Goal: Task Accomplishment & Management: Use online tool/utility

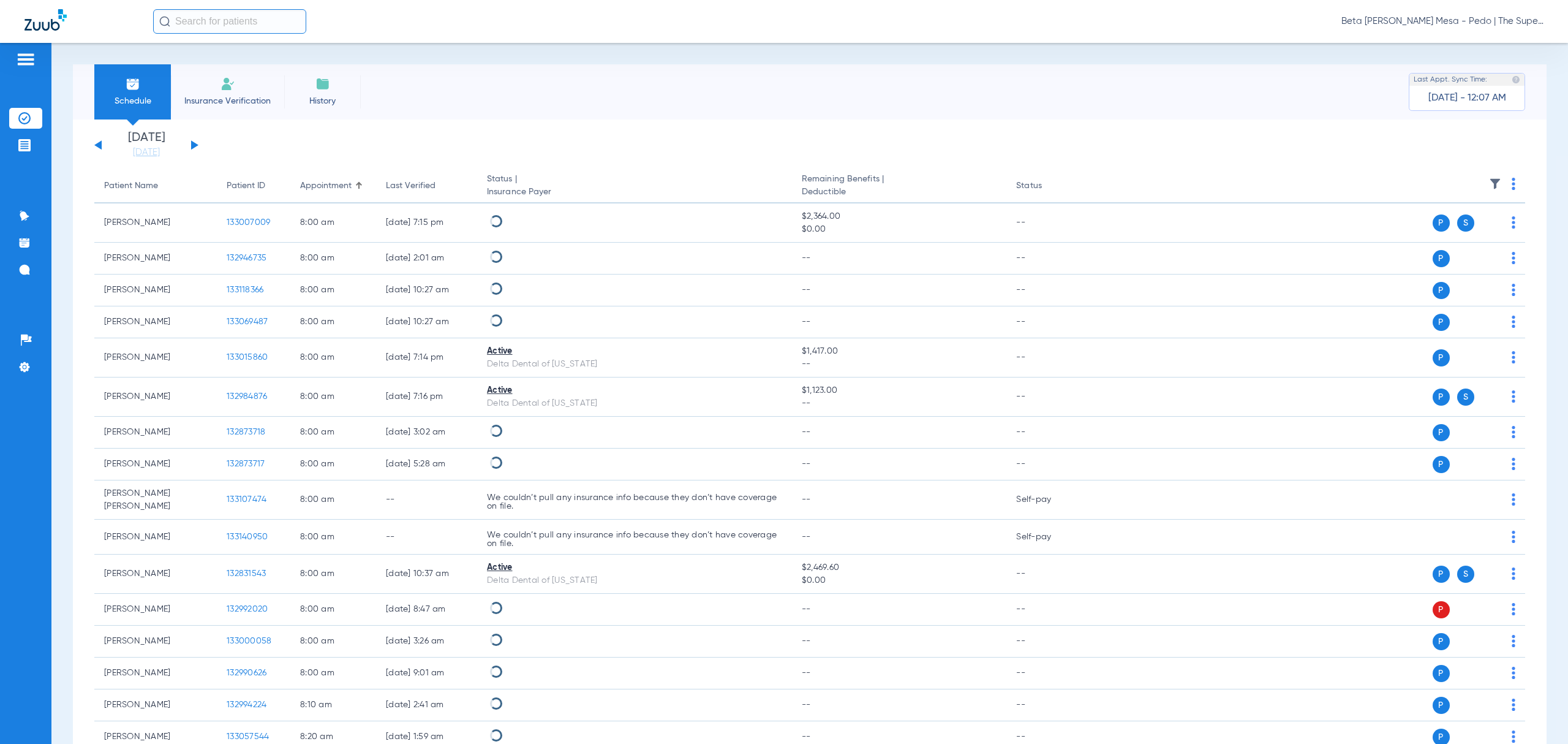
click at [1441, 23] on span "Beta [PERSON_NAME] Mesa - Pedo | The Super Dentists" at bounding box center [1442, 21] width 202 height 13
click at [1488, 43] on span "Account Selection" at bounding box center [1498, 44] width 69 height 8
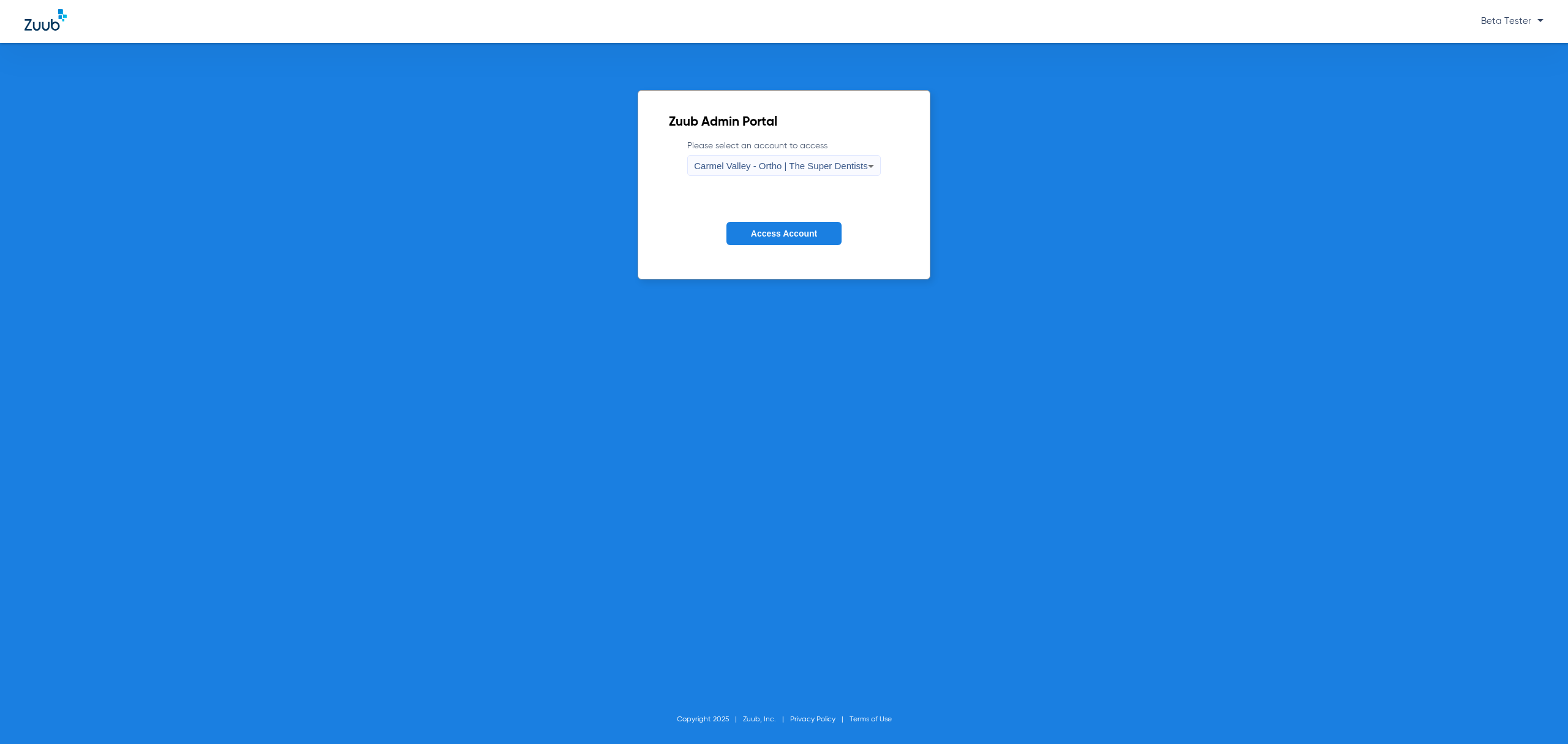
click at [779, 167] on span "Carmel Valley - Ortho | The Super Dentists" at bounding box center [781, 165] width 174 height 10
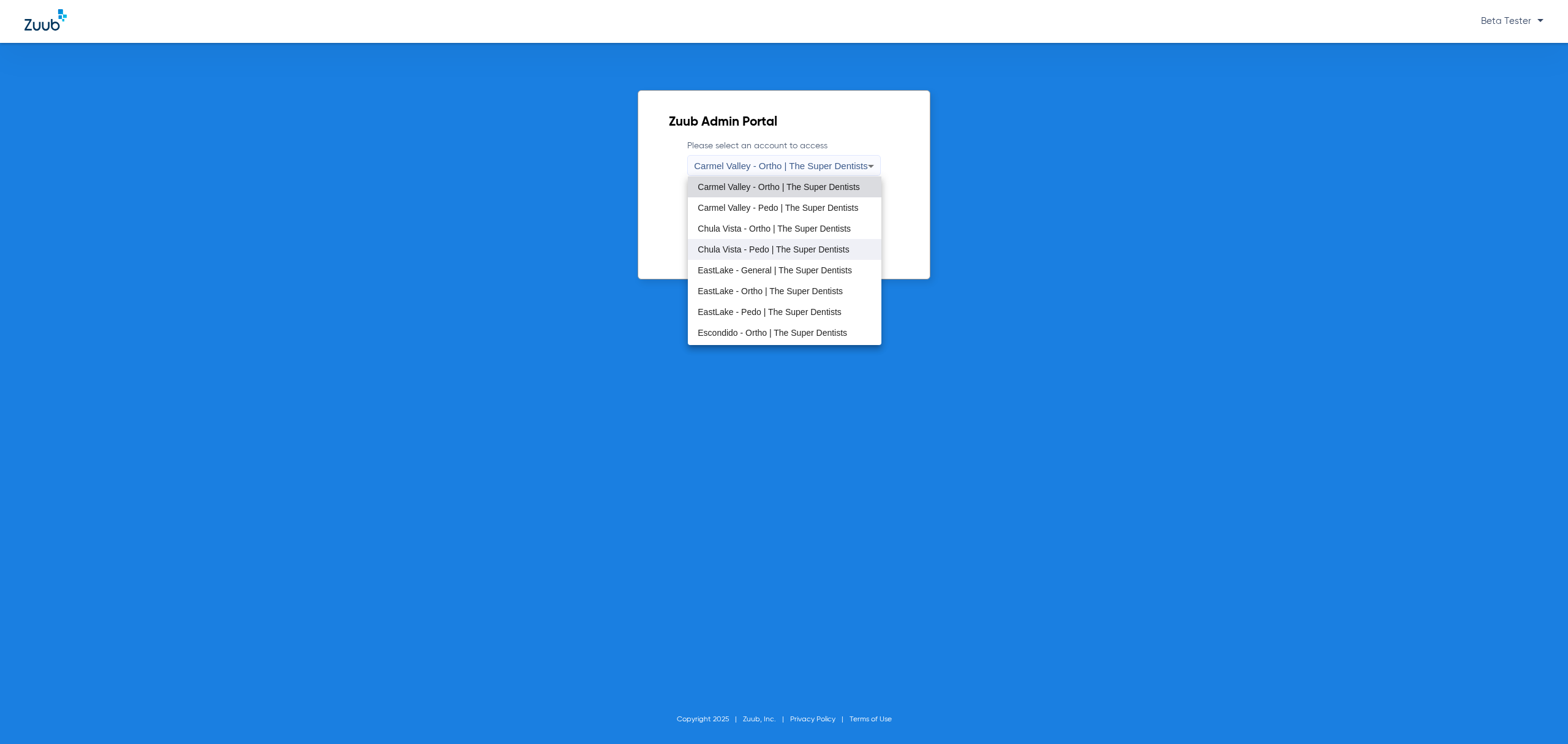
click at [797, 251] on span "Chula Vista - Pedo | The Super Dentists" at bounding box center [773, 249] width 151 height 8
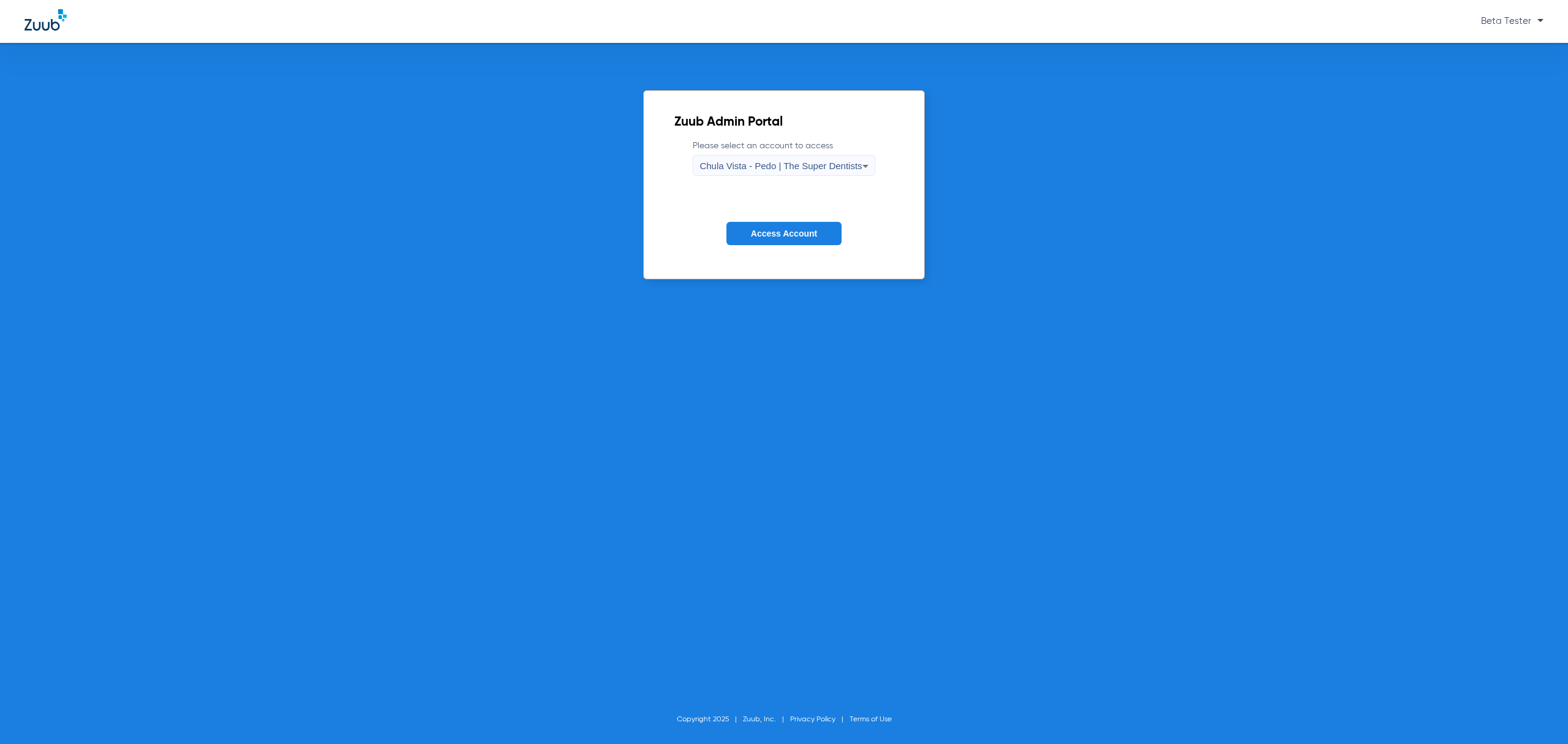
click at [790, 231] on span "Access Account" at bounding box center [784, 234] width 66 height 10
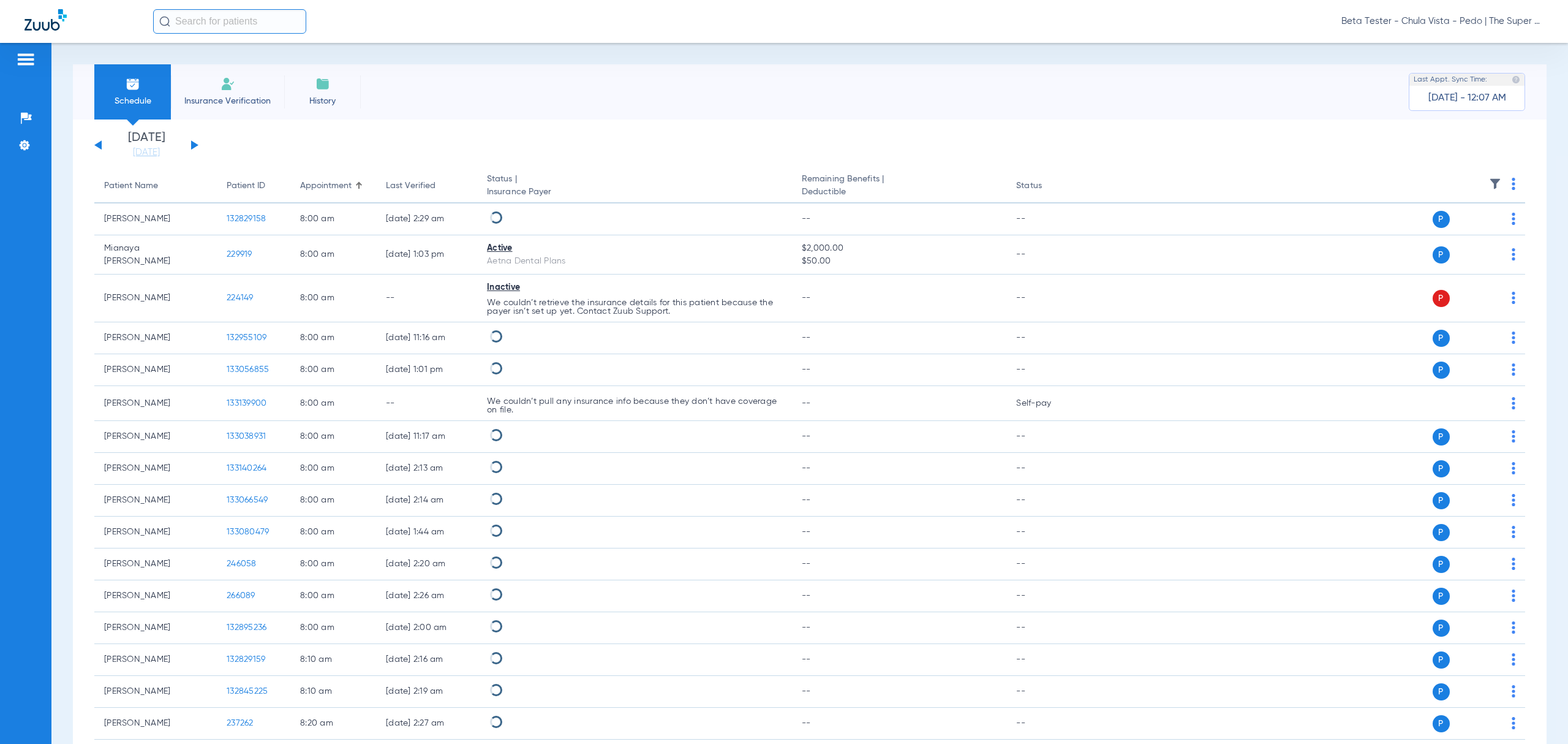
click at [226, 20] on input "text" at bounding box center [230, 21] width 153 height 24
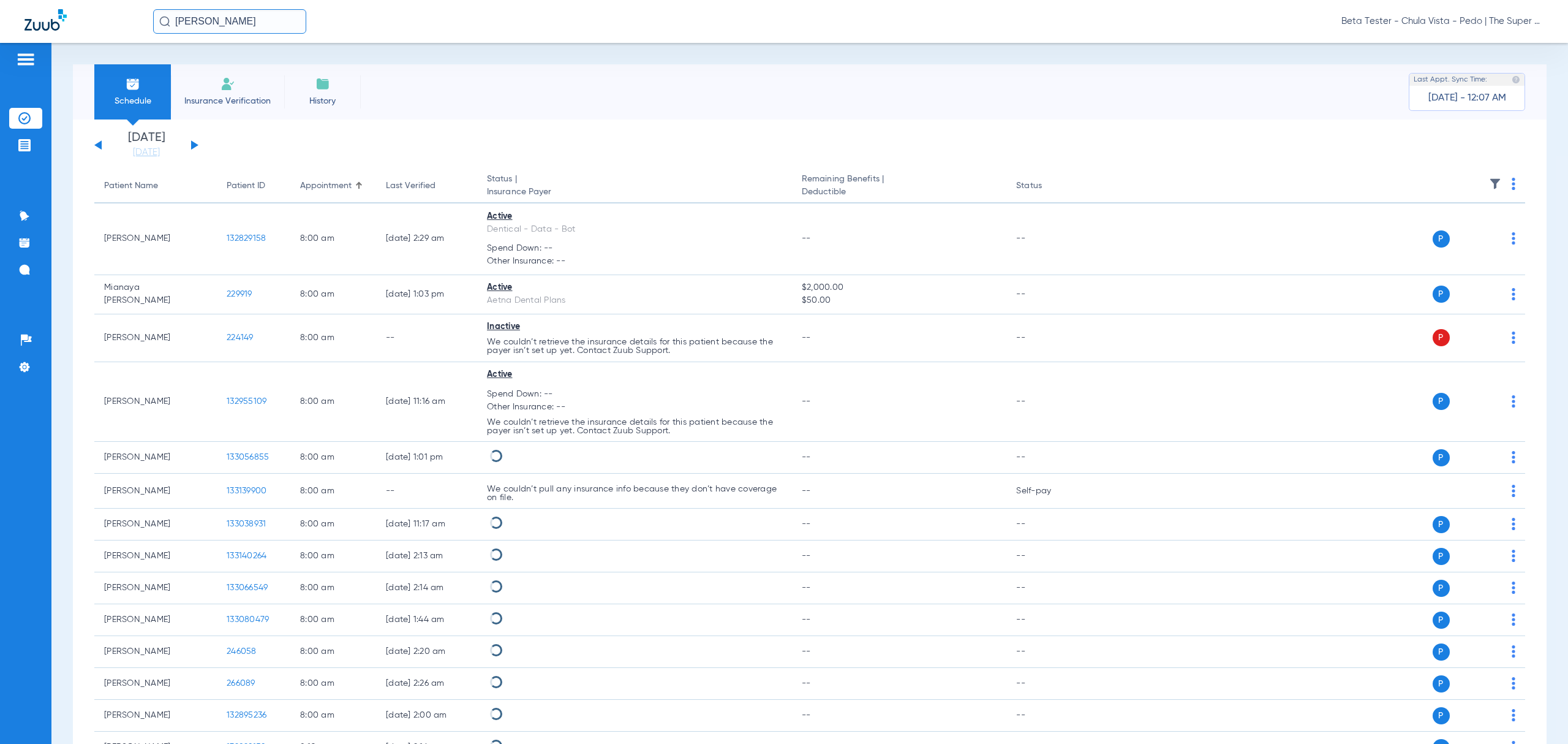
click at [267, 24] on input "[PERSON_NAME]" at bounding box center [230, 21] width 153 height 24
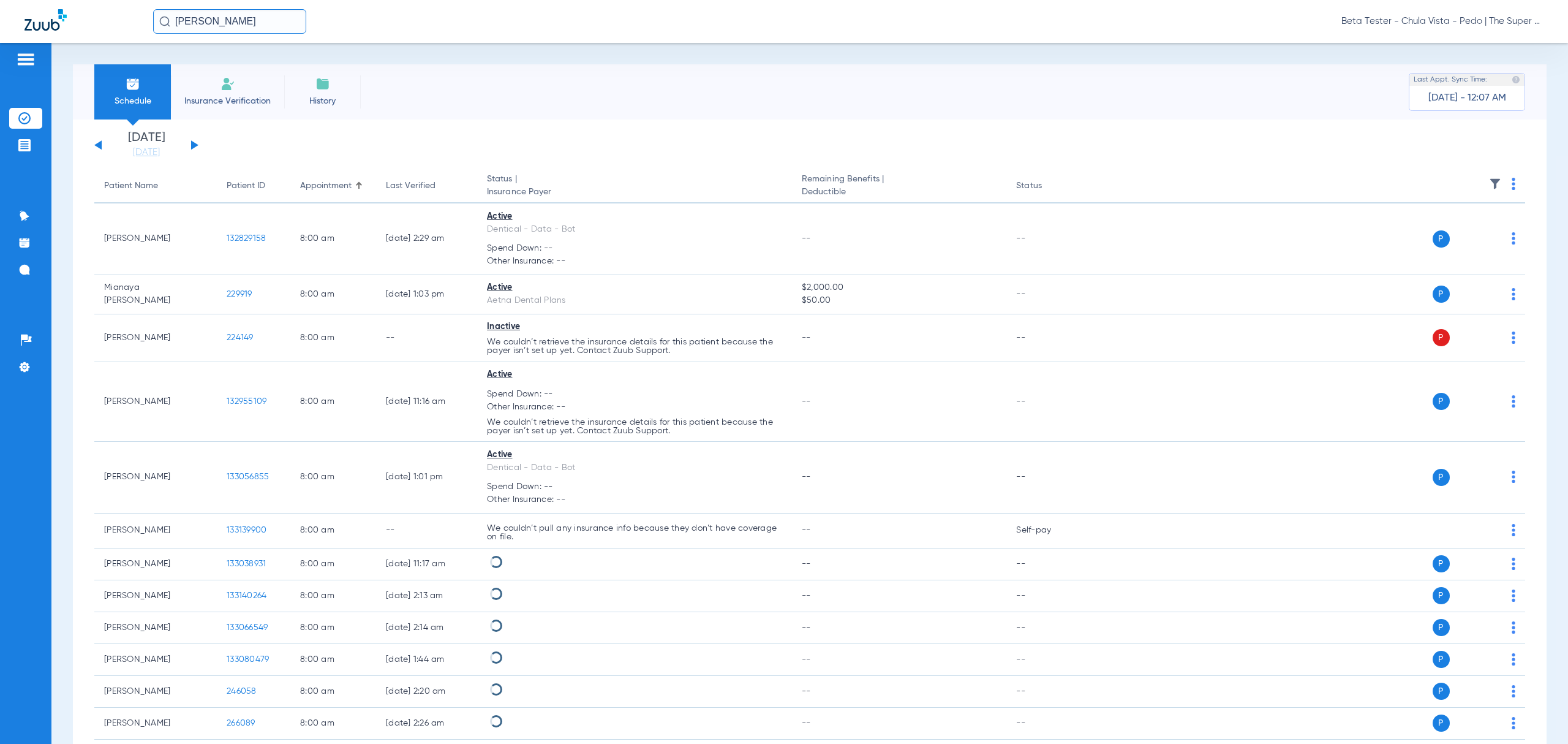
click at [271, 23] on input "[PERSON_NAME]" at bounding box center [230, 21] width 153 height 24
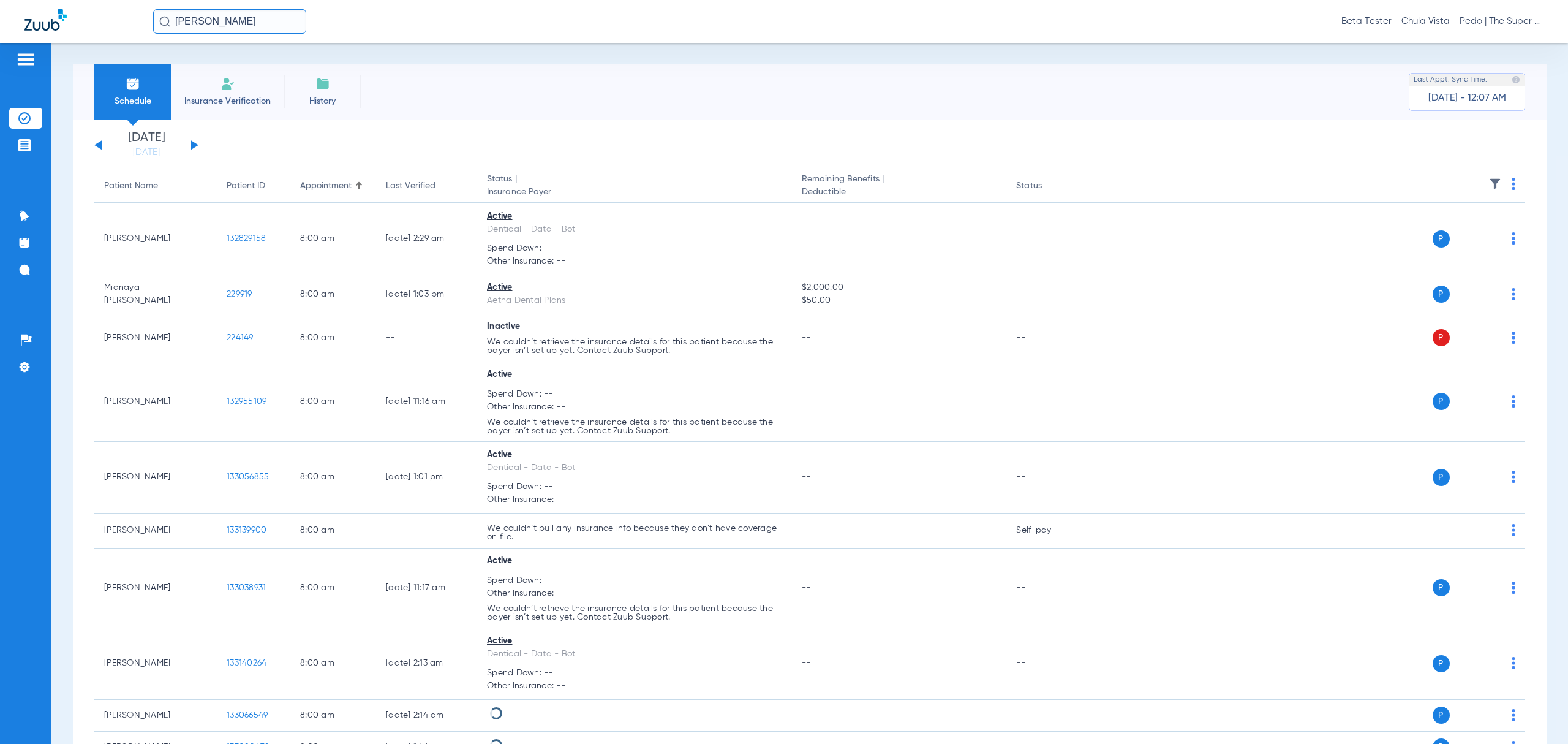
click at [275, 21] on input "[PERSON_NAME]" at bounding box center [230, 21] width 153 height 24
click at [251, 17] on input "[PERSON_NAME]" at bounding box center [230, 21] width 153 height 24
click at [240, 19] on input "[PERSON_NAME]" at bounding box center [230, 21] width 153 height 24
click at [247, 20] on input "[PERSON_NAME]" at bounding box center [230, 21] width 153 height 24
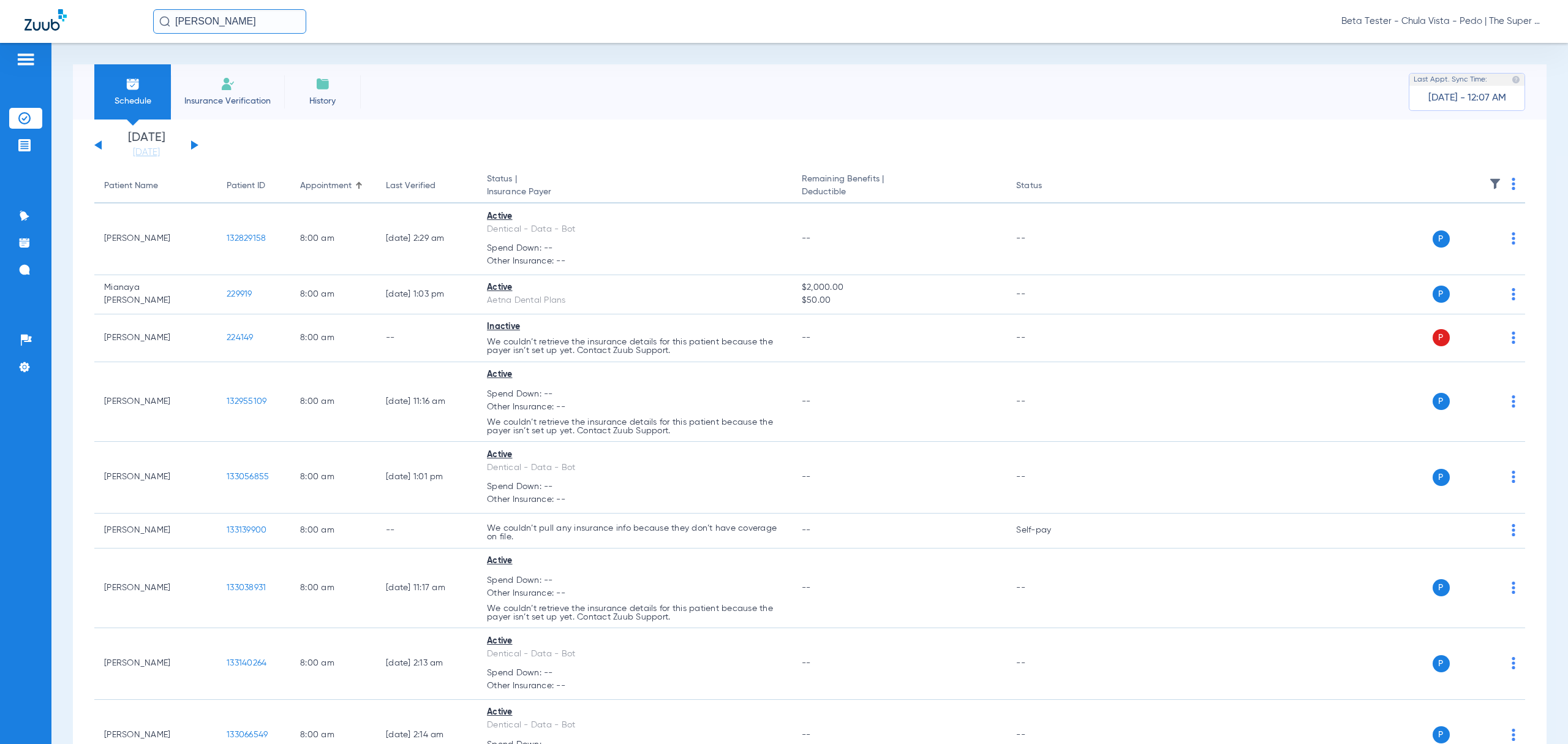
click at [285, 27] on input "[PERSON_NAME]" at bounding box center [230, 21] width 153 height 24
type input "[PERSON_NAME]"
click at [306, 69] on td "[DATE]" at bounding box center [309, 65] width 33 height 17
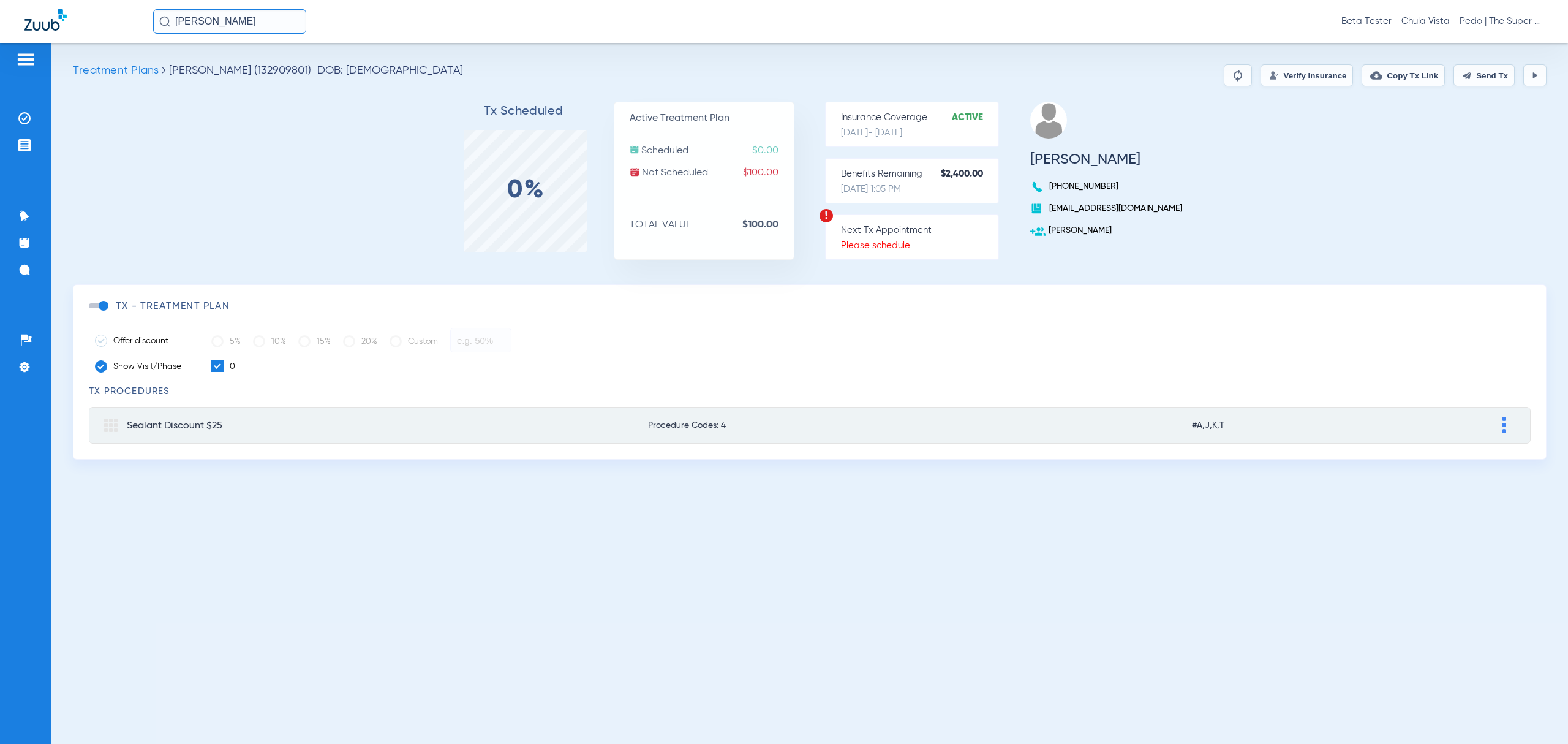
click at [1284, 80] on button "Verify Insurance" at bounding box center [1307, 75] width 92 height 22
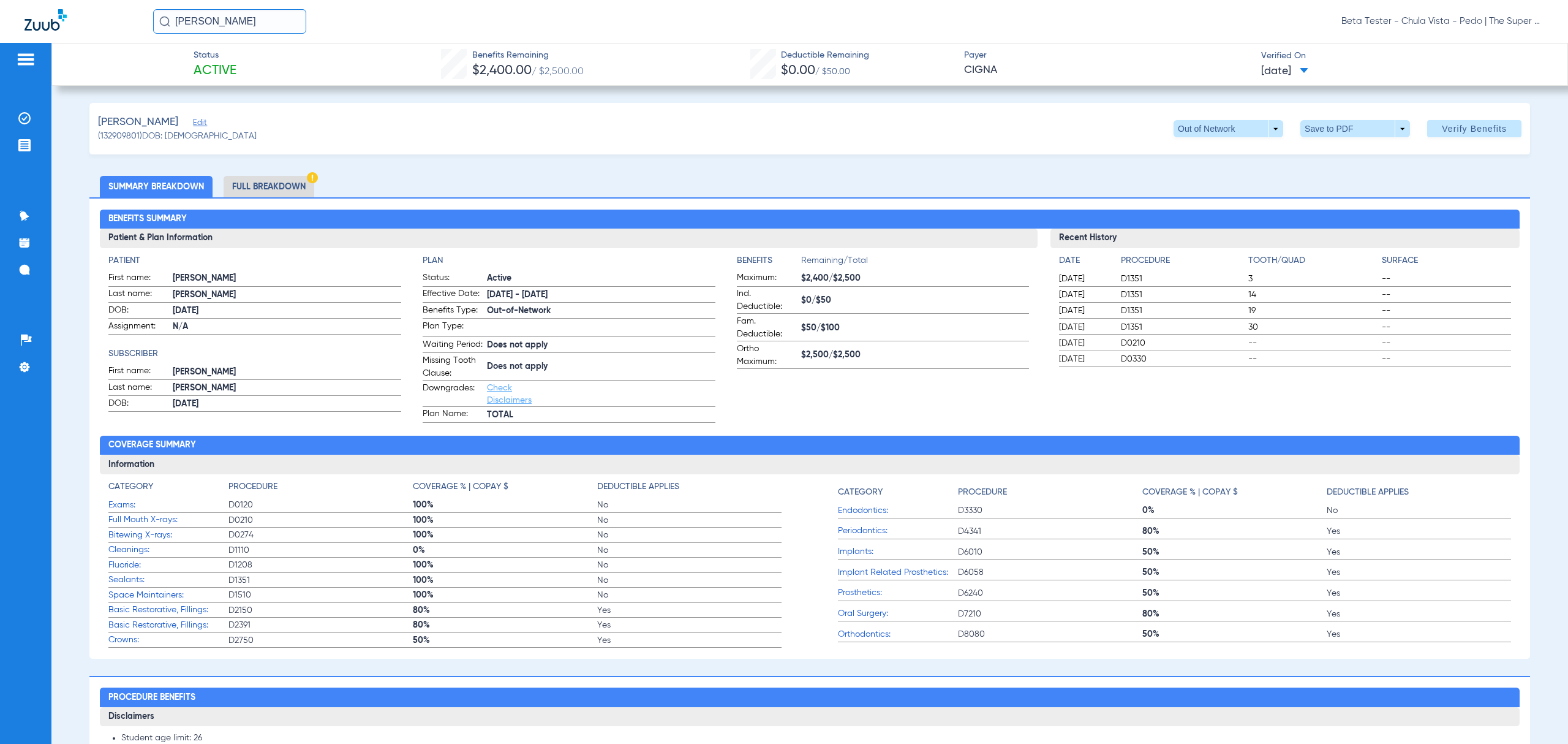
click at [1409, 24] on span "Beta Tester - Chula Vista - Pedo | The Super Dentists" at bounding box center [1442, 21] width 202 height 13
click at [1482, 49] on button "Account Selection" at bounding box center [1498, 43] width 88 height 24
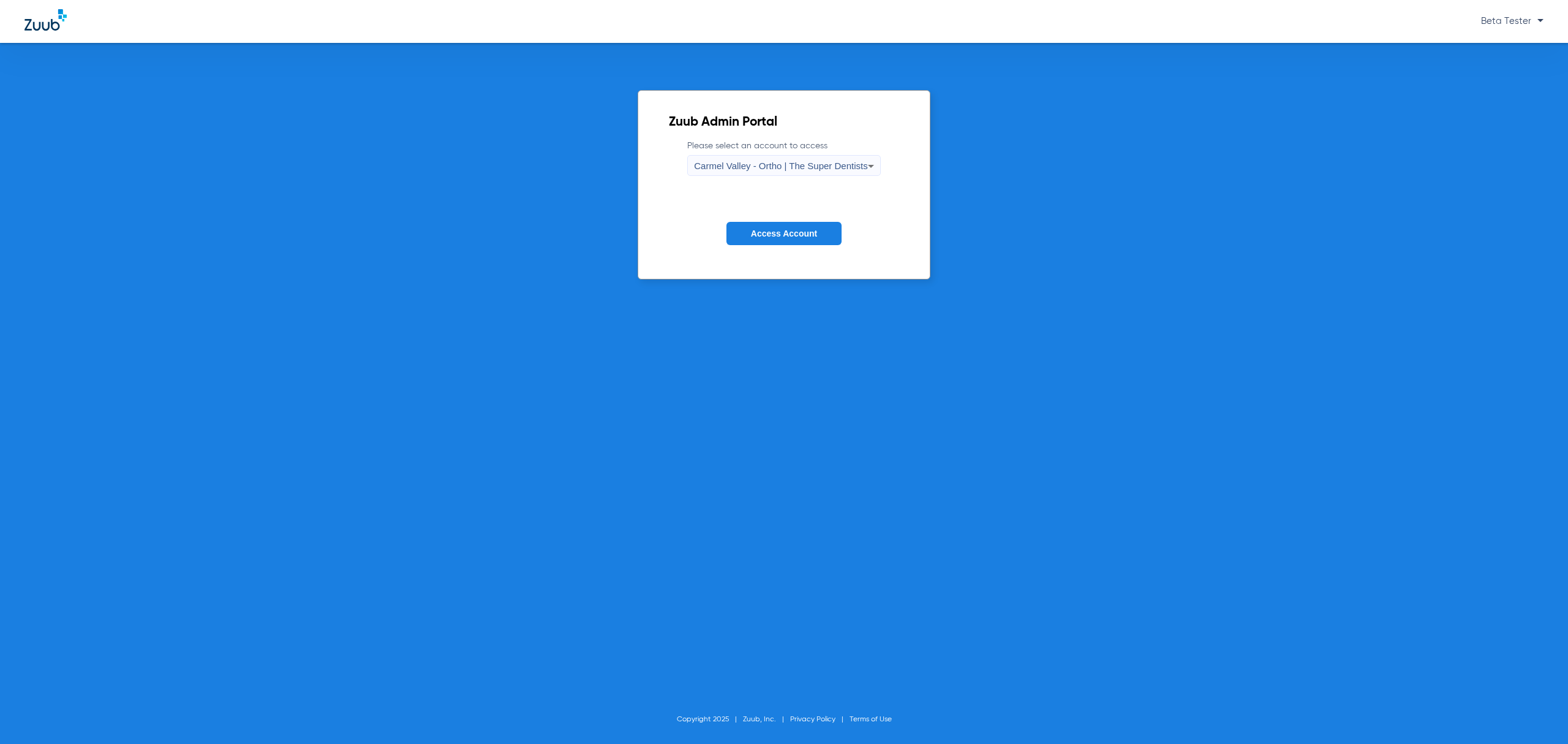
click at [776, 172] on div "Carmel Valley - Ortho | The Super Dentists" at bounding box center [781, 166] width 174 height 21
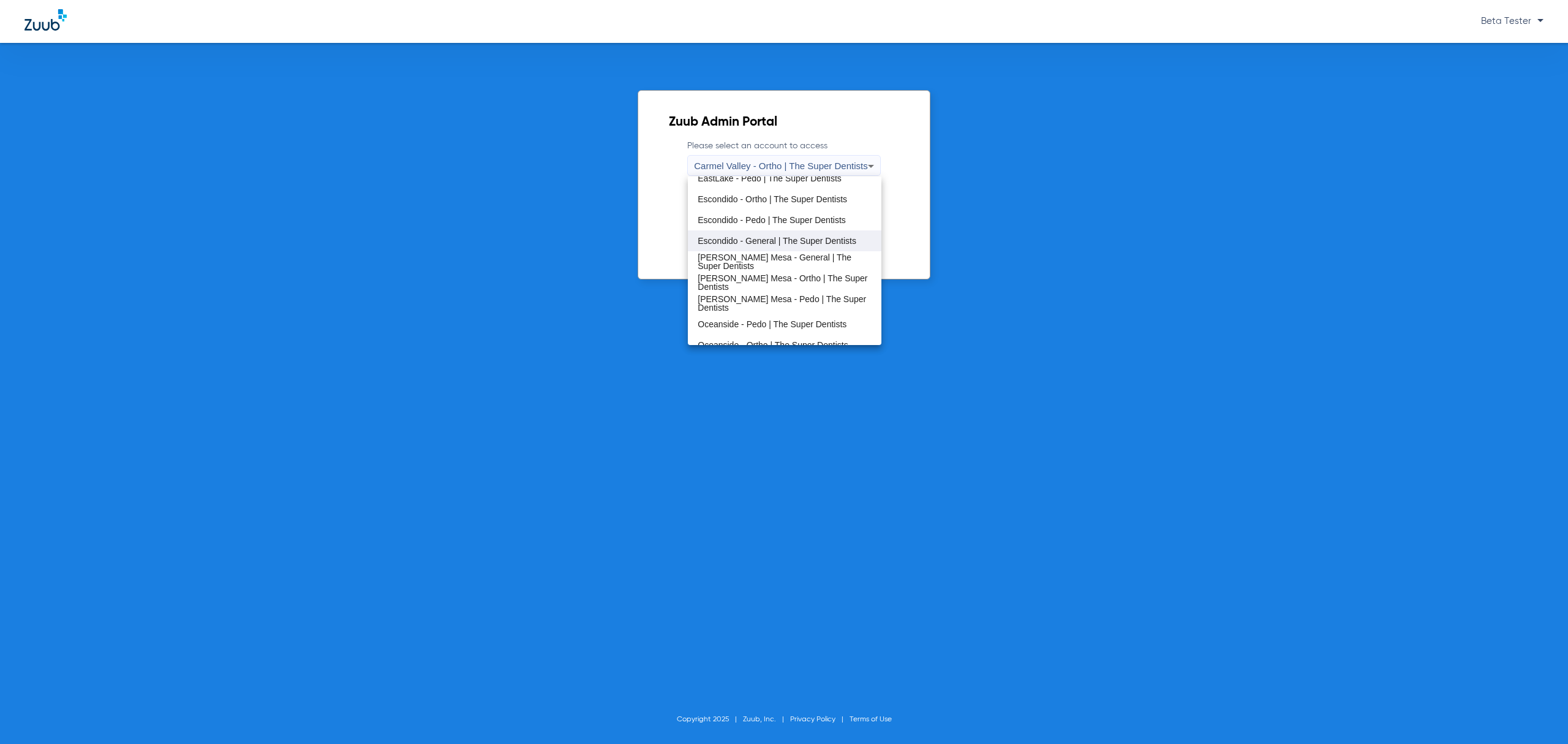
scroll to position [144, 0]
click at [770, 317] on mat-option "Oceanside - Pedo | The Super Dentists" at bounding box center [785, 314] width 194 height 21
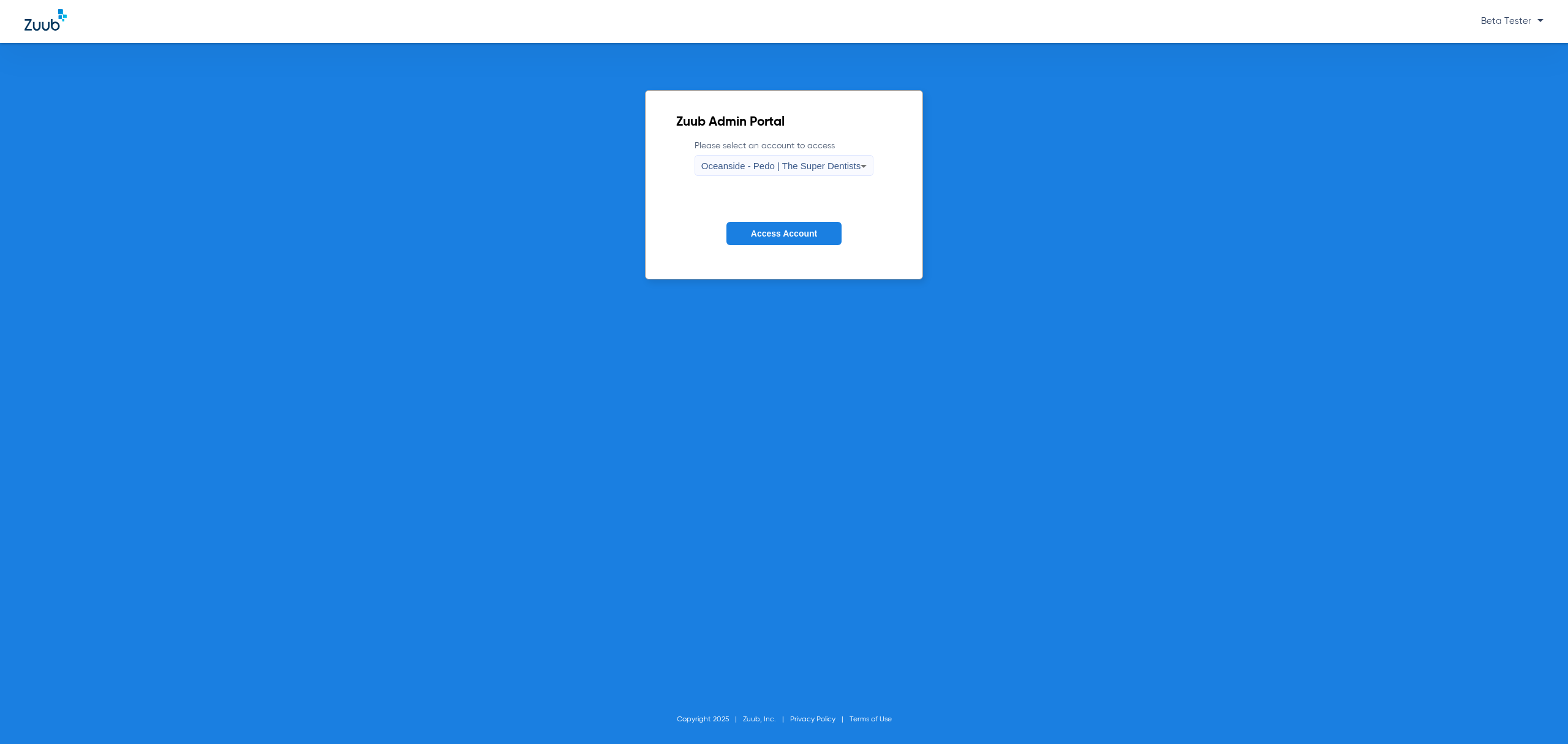
click at [792, 237] on span "Access Account" at bounding box center [784, 234] width 66 height 10
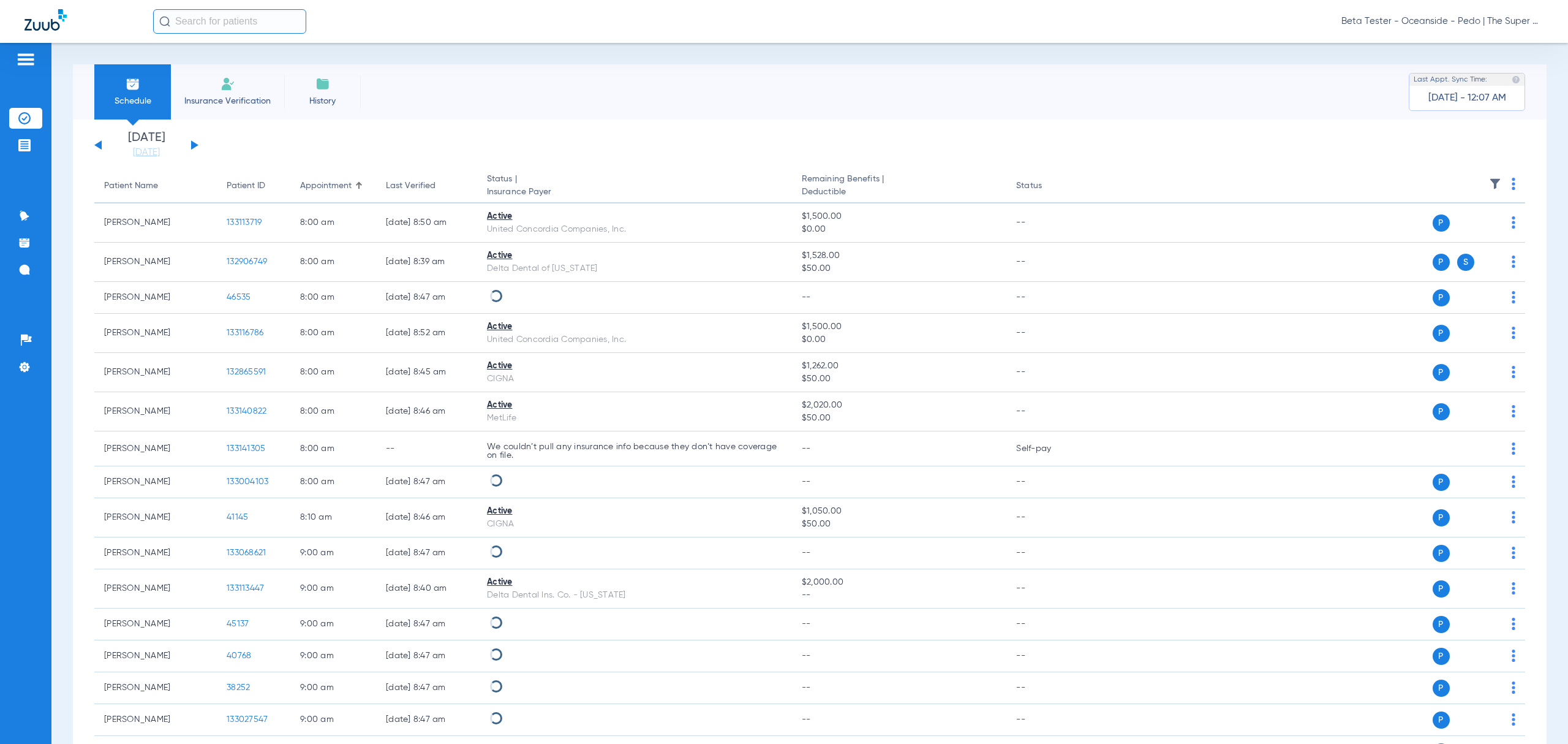
click at [256, 23] on input "text" at bounding box center [230, 21] width 153 height 24
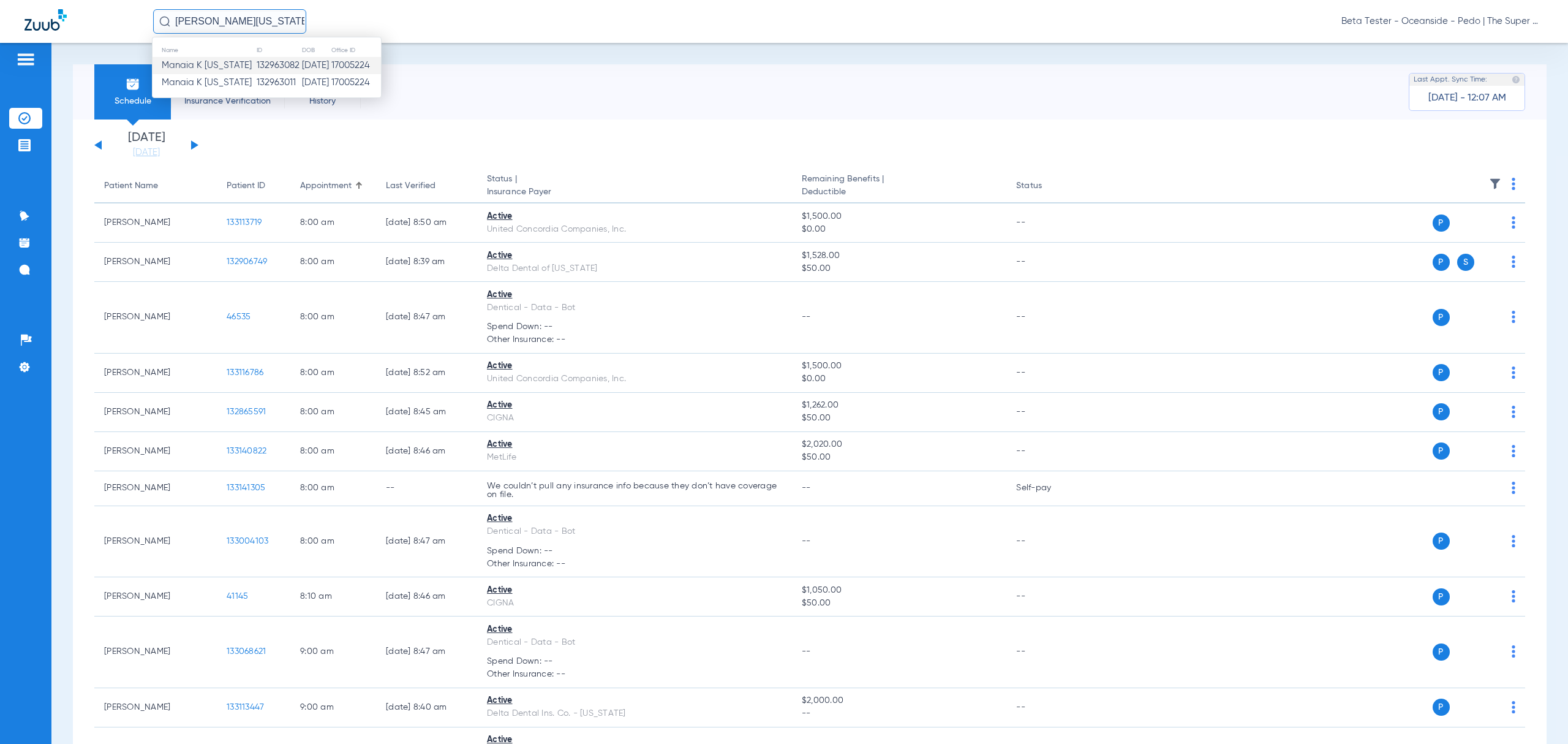
type input "[PERSON_NAME][US_STATE]"
click at [326, 70] on td "[DATE]" at bounding box center [315, 65] width 29 height 17
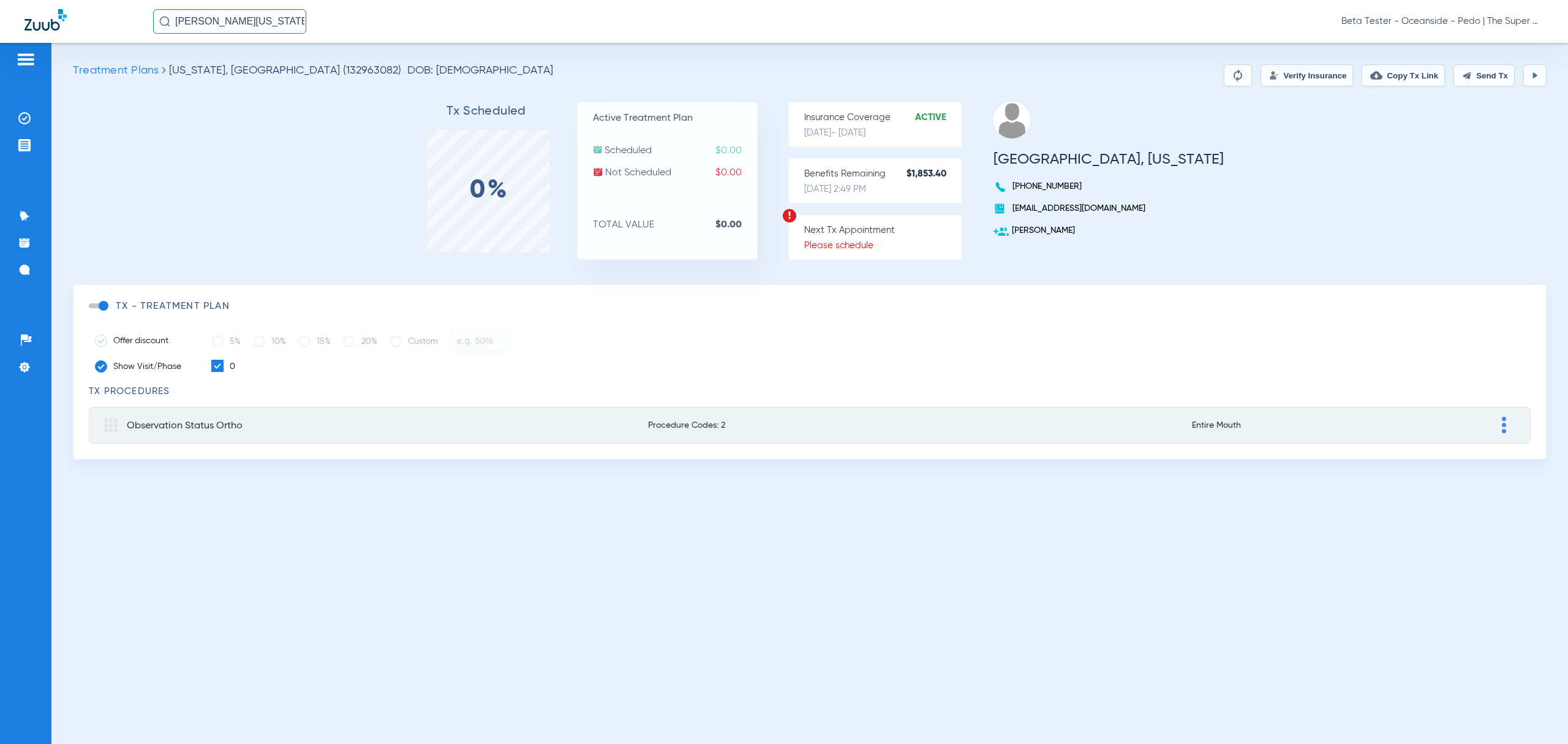
click at [1289, 79] on button "Verify Insurance" at bounding box center [1307, 75] width 92 height 22
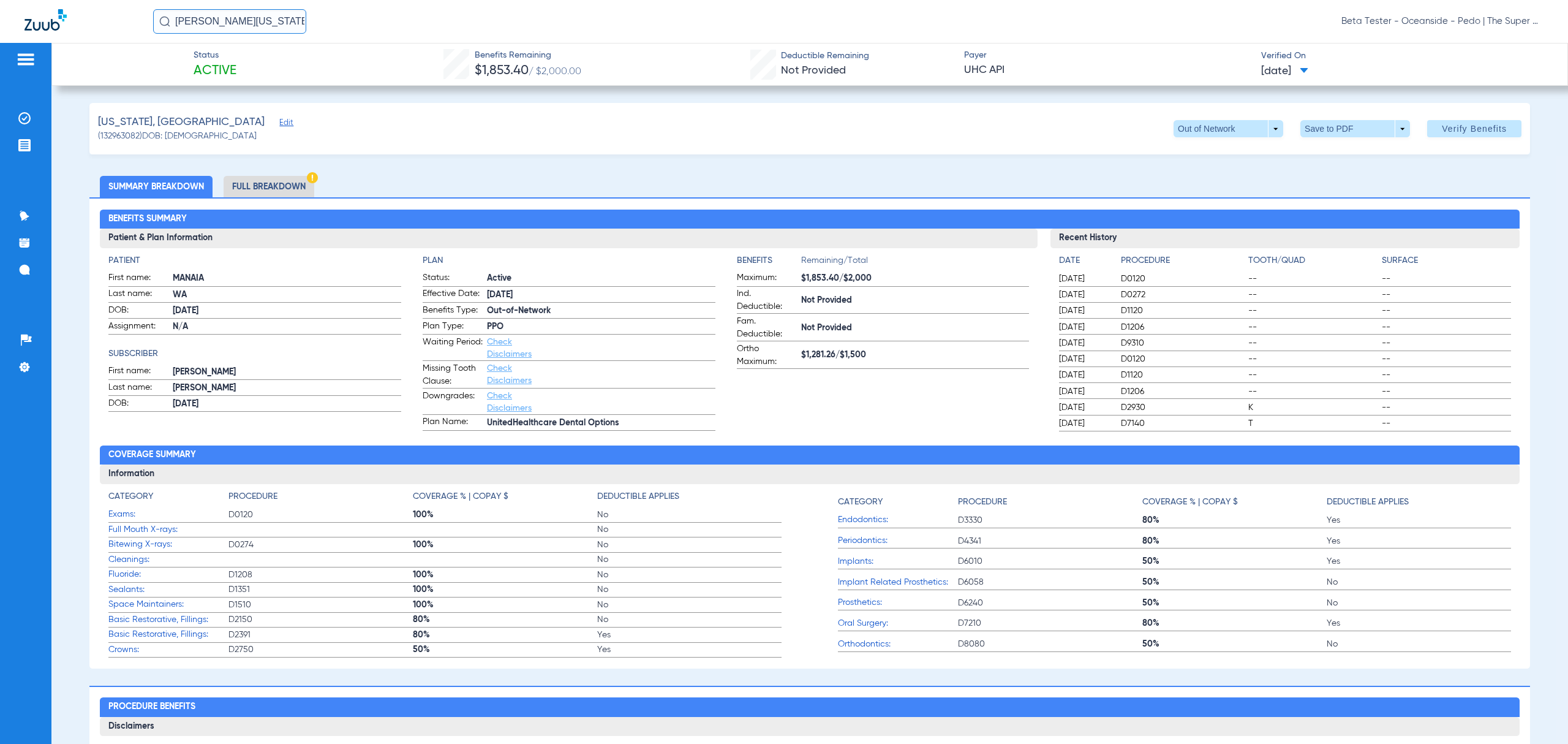
click at [273, 180] on li "Full Breakdown" at bounding box center [269, 187] width 91 height 22
